Goal: Information Seeking & Learning: Check status

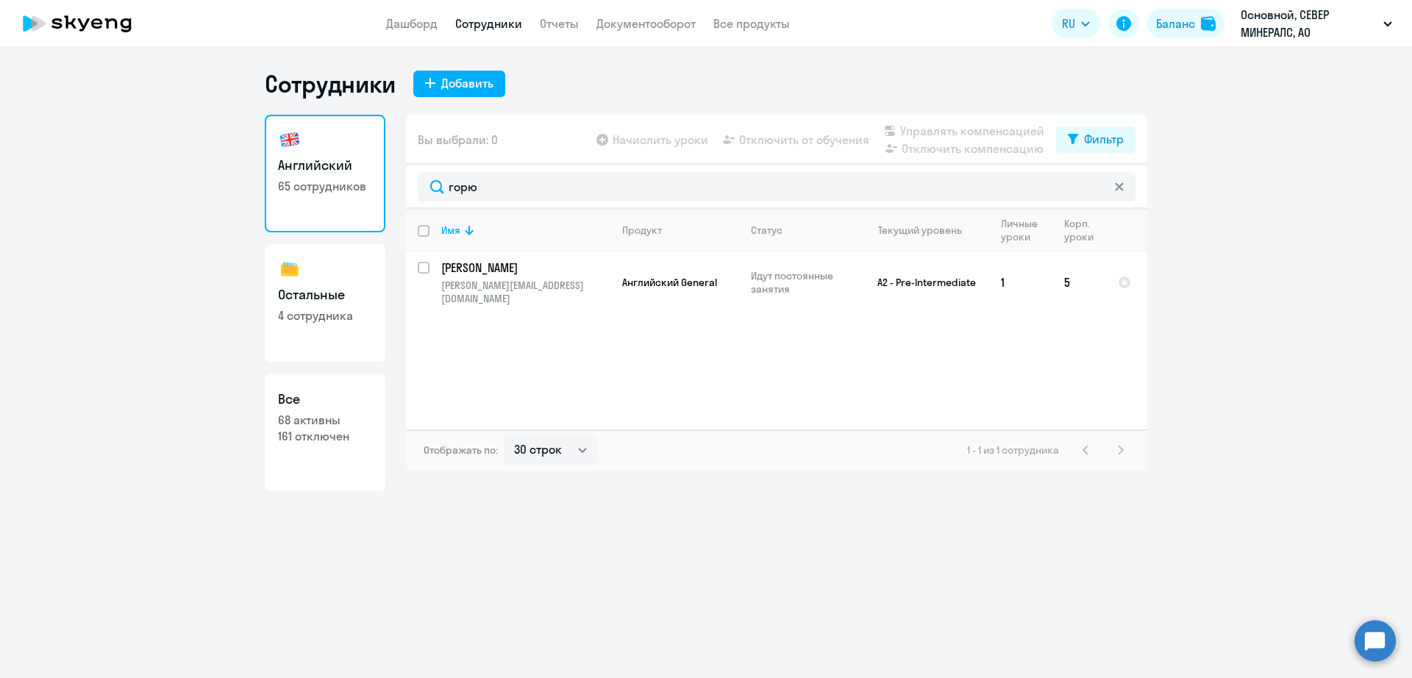
select select "30"
click at [385, 180] on div "Английский 65 сотрудников Остальные 4 сотрудника Все 68 активны 161 отключен Вы…" at bounding box center [706, 303] width 883 height 377
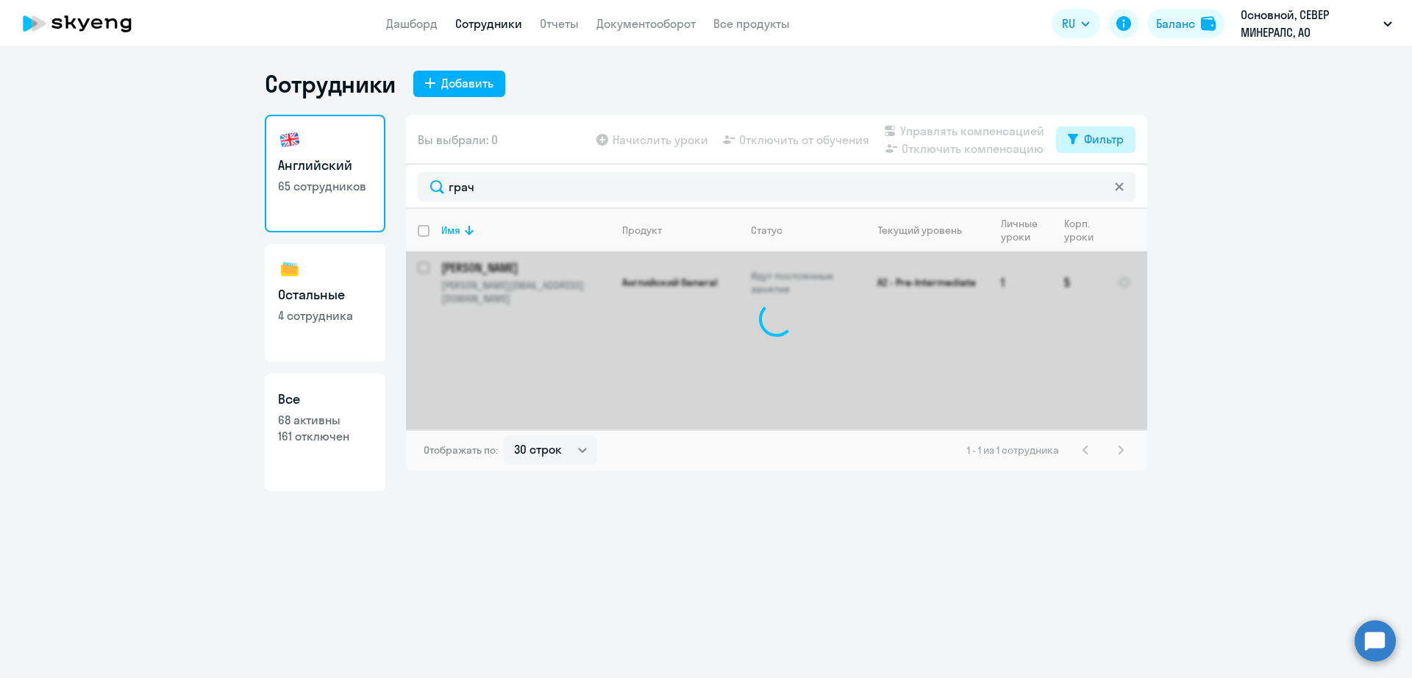
type input "грач"
click at [1112, 139] on div "Фильтр" at bounding box center [1104, 139] width 40 height 18
click at [1117, 187] on span at bounding box center [1111, 187] width 25 height 15
click at [1099, 187] on input "checkbox" at bounding box center [1098, 187] width 1 height 1
checkbox input "true"
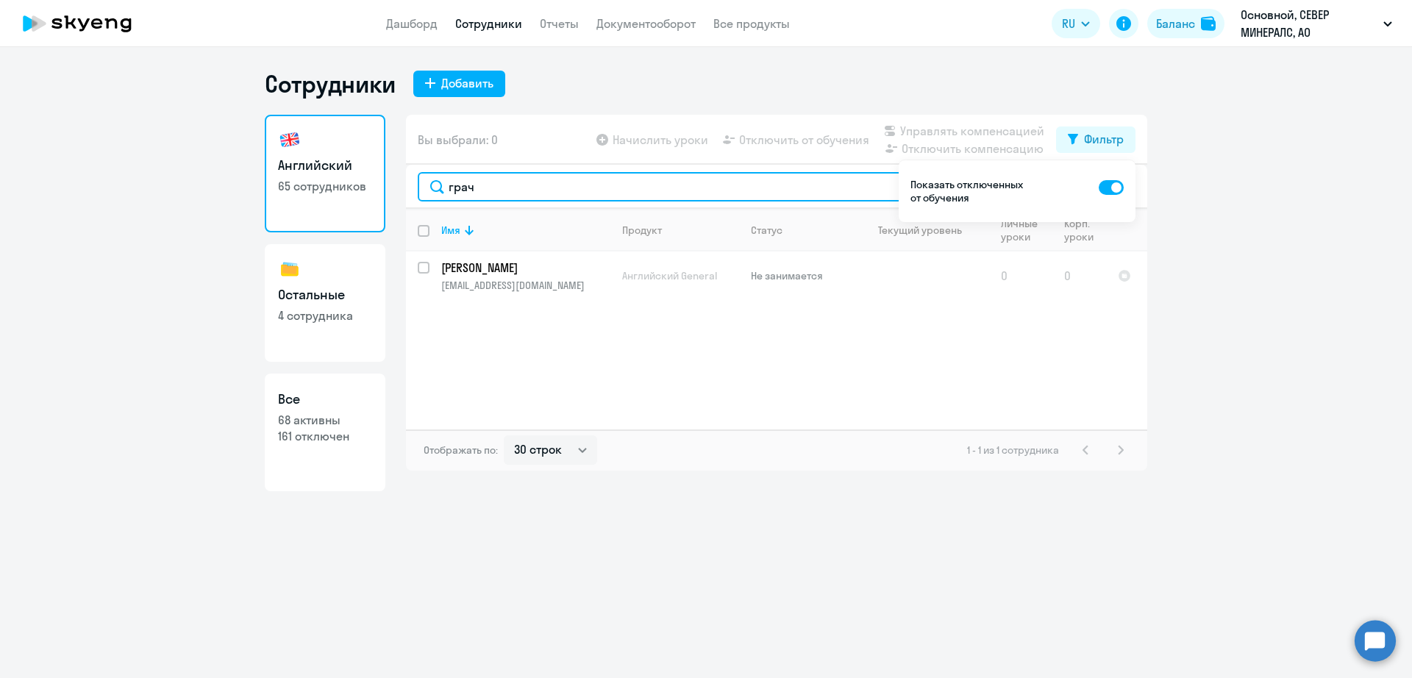
click at [485, 174] on input "грач" at bounding box center [777, 186] width 718 height 29
drag, startPoint x: 483, startPoint y: 174, endPoint x: 421, endPoint y: 178, distance: 62.6
click at [421, 178] on input "грач" at bounding box center [777, 186] width 718 height 29
drag, startPoint x: 518, startPoint y: 189, endPoint x: 412, endPoint y: 188, distance: 105.9
click at [413, 188] on div "якуши" at bounding box center [776, 187] width 741 height 44
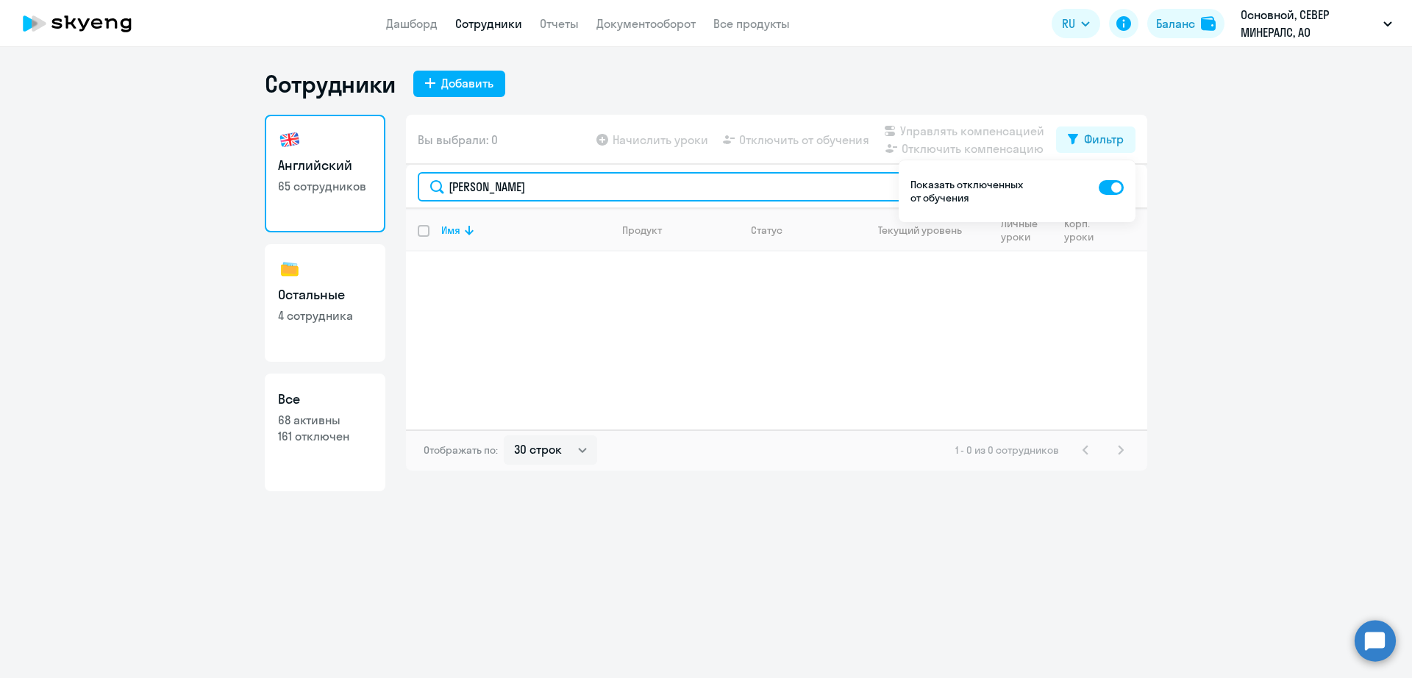
drag, startPoint x: 516, startPoint y: 183, endPoint x: 393, endPoint y: 198, distance: 123.7
click at [393, 198] on div "Английский 65 сотрудников Остальные 4 сотрудника Все 68 активны 161 отключен Вы…" at bounding box center [706, 303] width 883 height 377
drag, startPoint x: 494, startPoint y: 186, endPoint x: 366, endPoint y: 186, distance: 128.0
click at [367, 186] on div "Английский 65 сотрудников Остальные 4 сотрудника Все 68 активны 161 отключен Вы…" at bounding box center [706, 303] width 883 height 377
type input "грач"
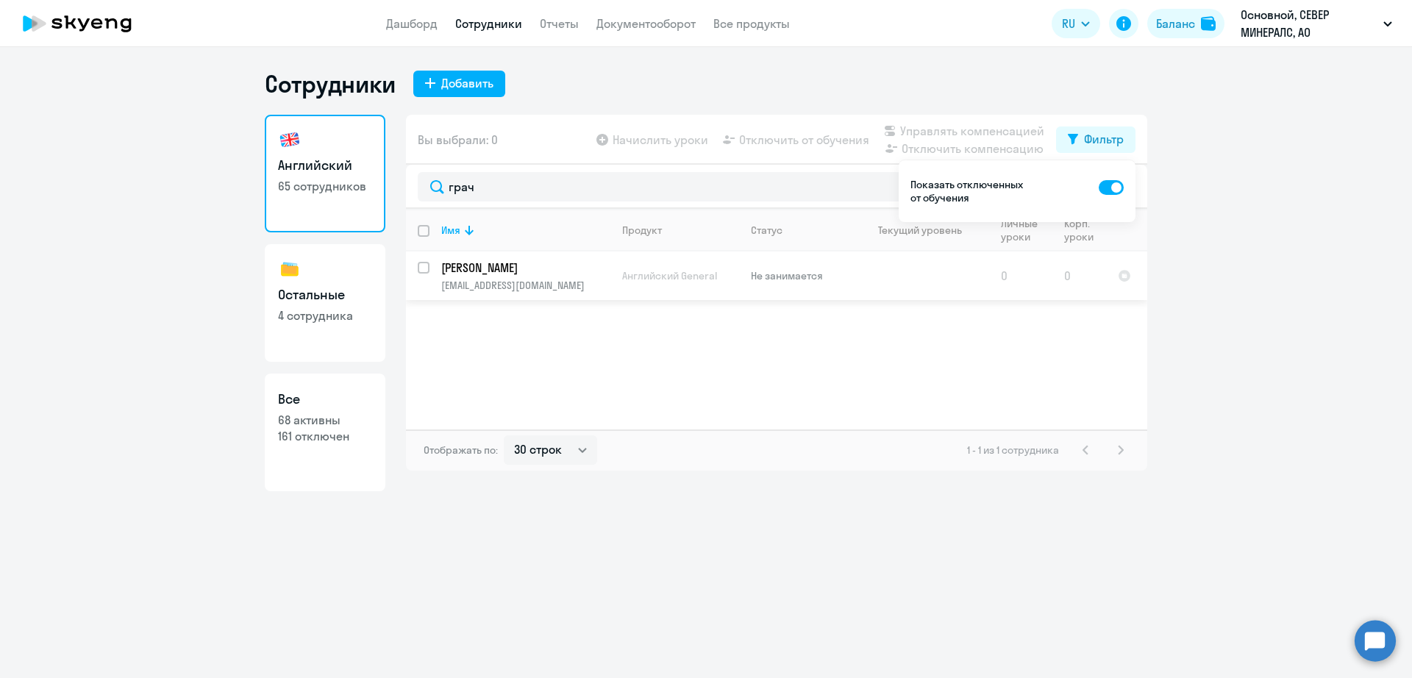
click at [633, 276] on span "Английский General" at bounding box center [669, 275] width 95 height 13
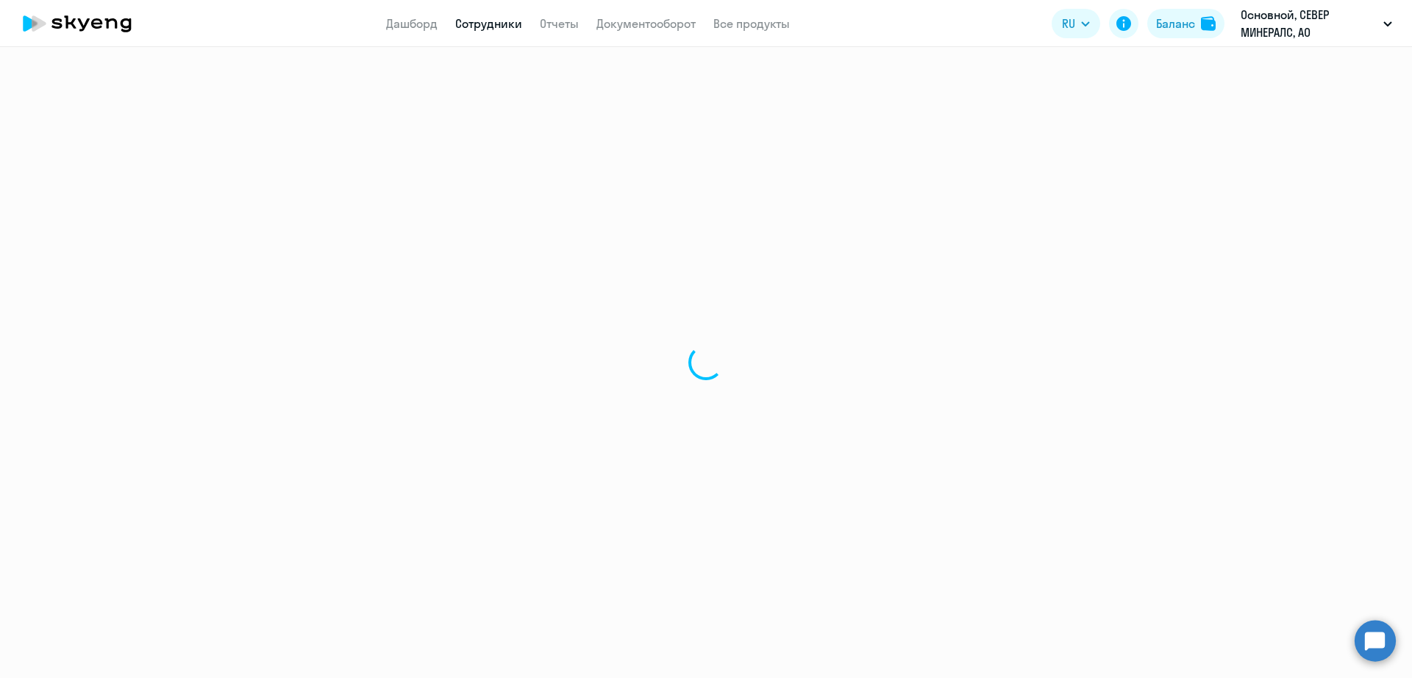
select select "english"
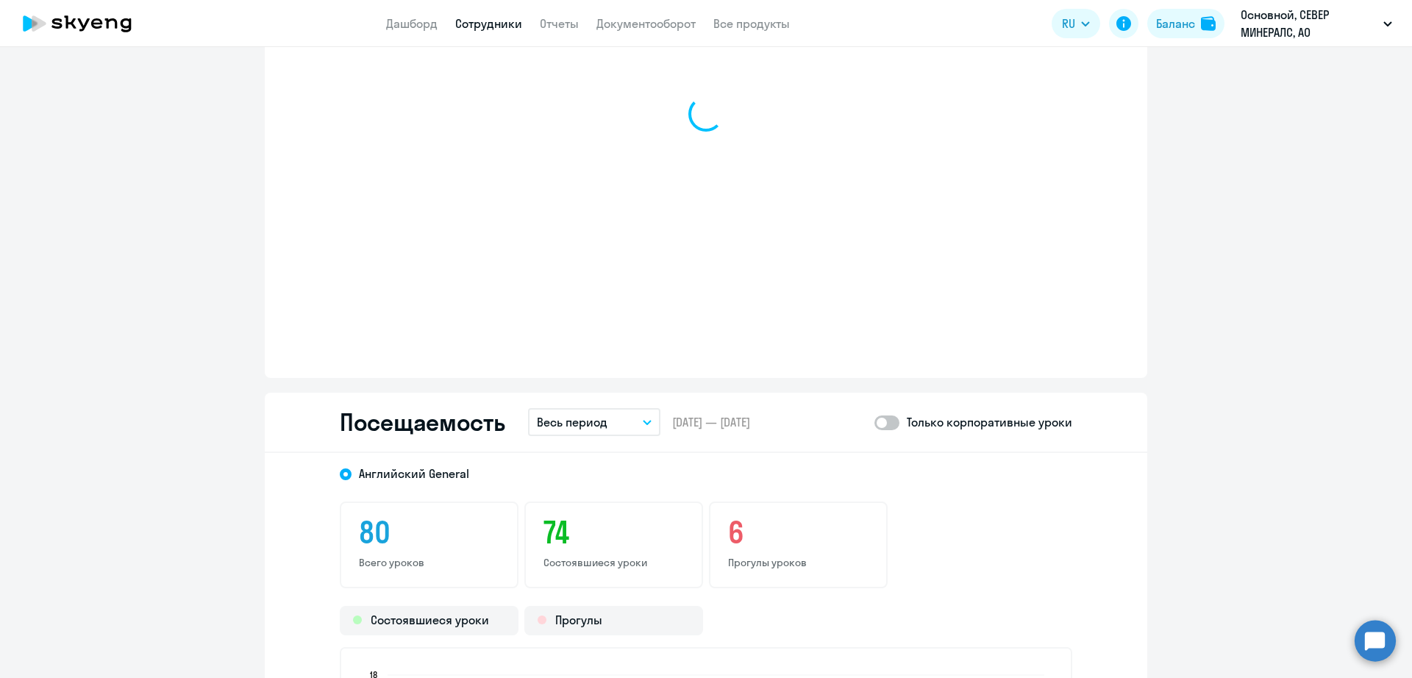
scroll to position [1655, 0]
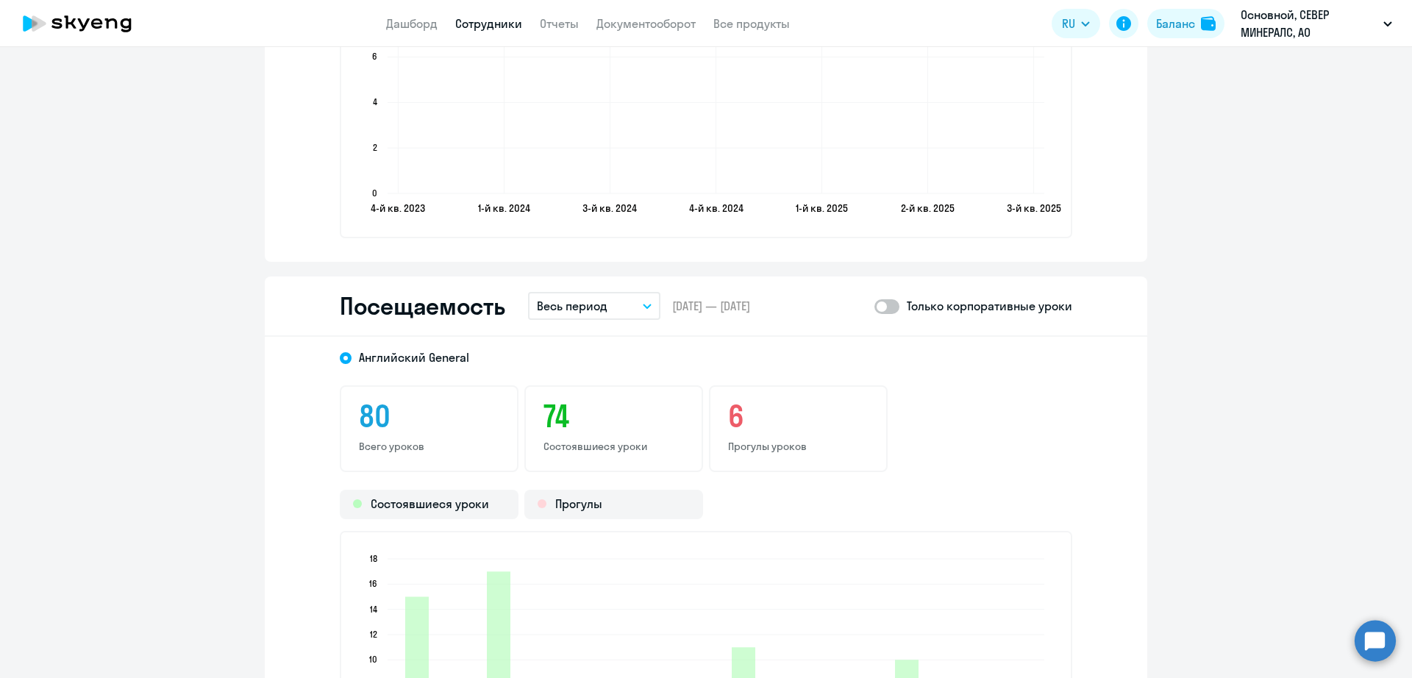
click at [888, 302] on span at bounding box center [887, 306] width 25 height 15
click at [875, 306] on input "checkbox" at bounding box center [874, 306] width 1 height 1
checkbox input "true"
click at [633, 305] on button "Весь период" at bounding box center [594, 306] width 132 height 28
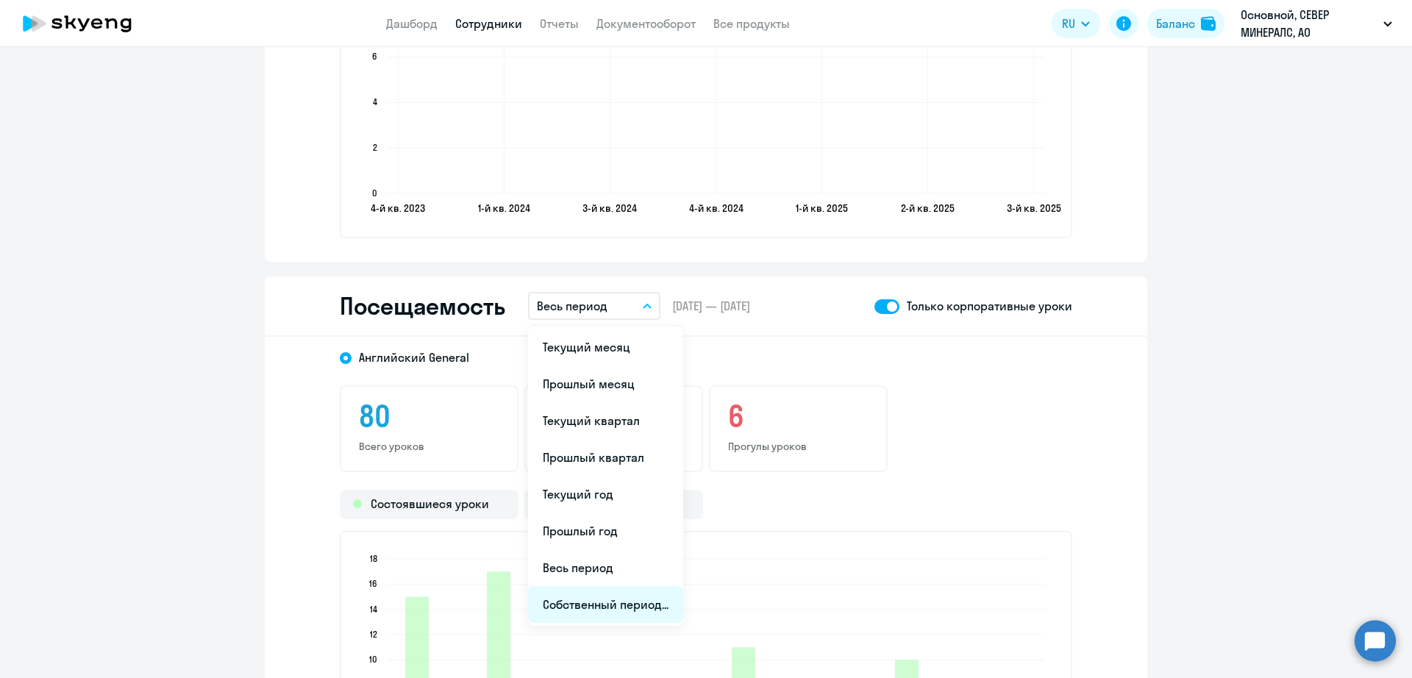
click at [642, 596] on li "Собственный период..." at bounding box center [605, 604] width 155 height 37
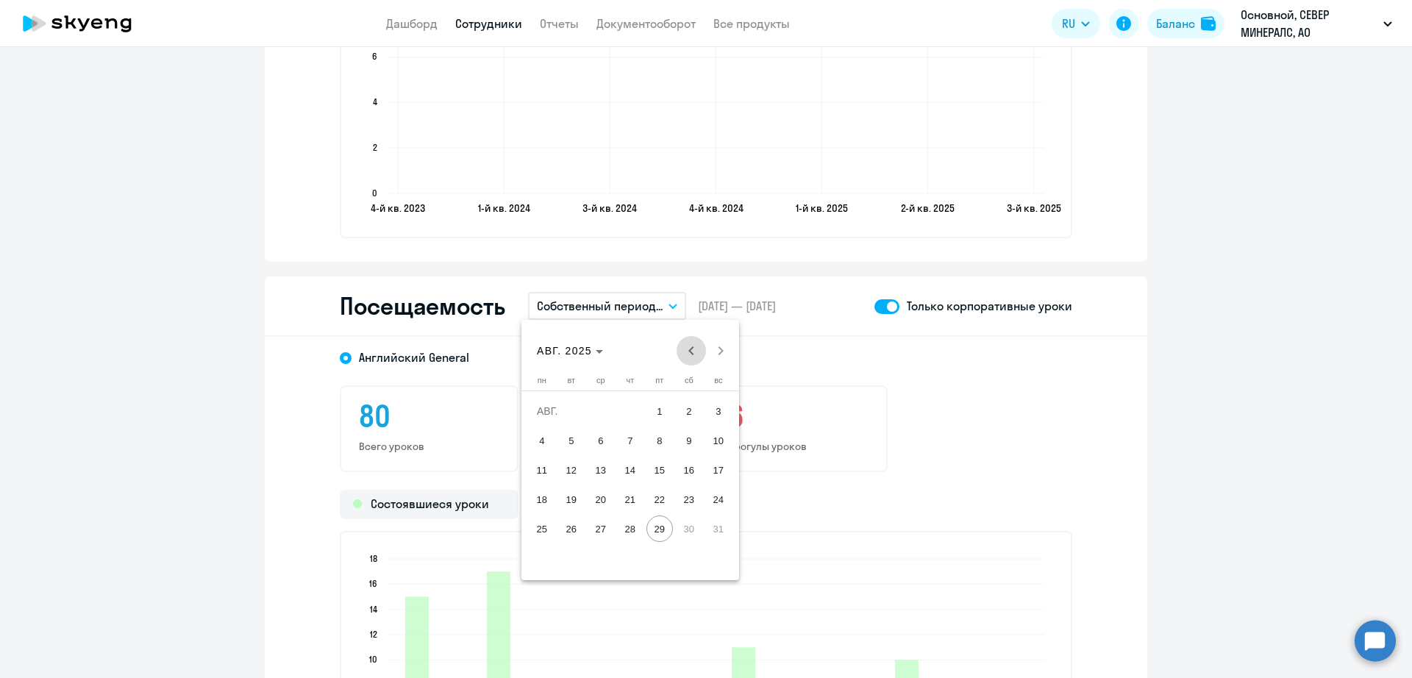
click at [687, 353] on span "Previous month" at bounding box center [691, 350] width 29 height 29
click at [684, 533] on span "26" at bounding box center [689, 529] width 26 height 26
click at [725, 355] on span "Next month" at bounding box center [720, 350] width 29 height 29
click at [655, 531] on span "29" at bounding box center [660, 529] width 26 height 26
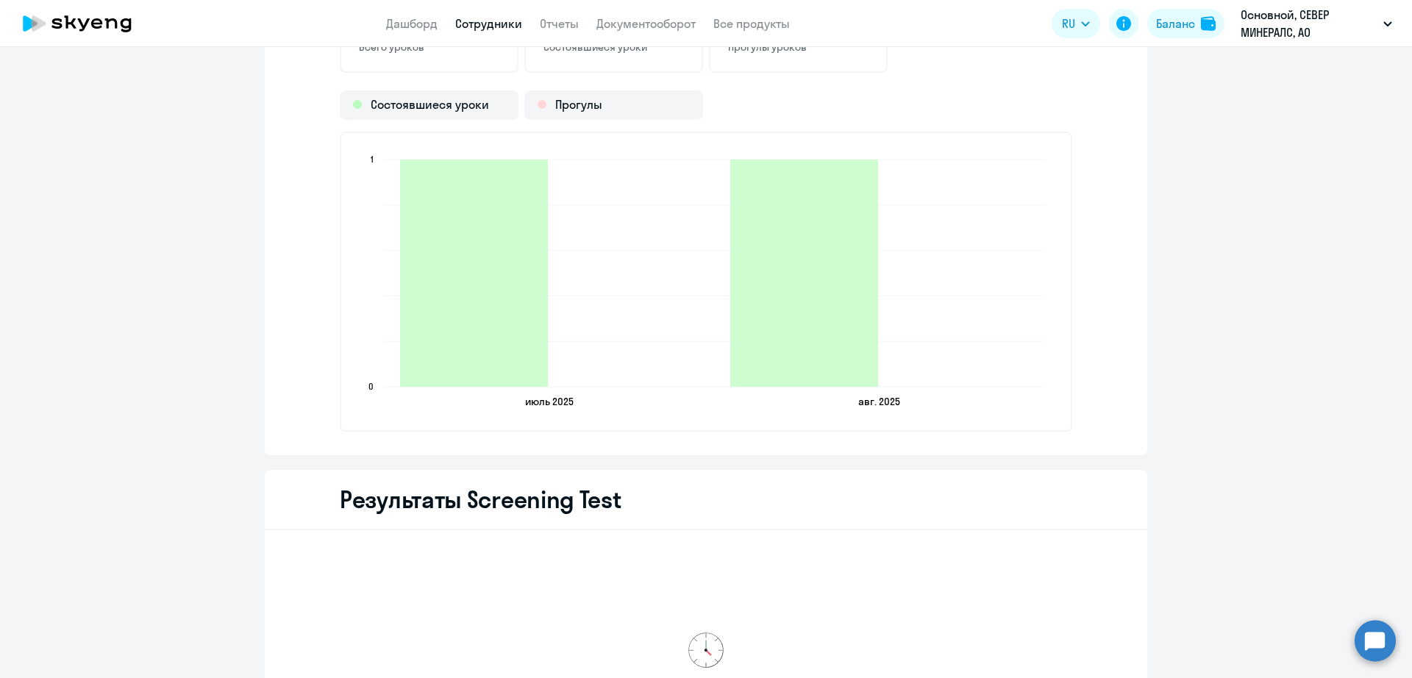
scroll to position [2023, 0]
